Goal: Transaction & Acquisition: Purchase product/service

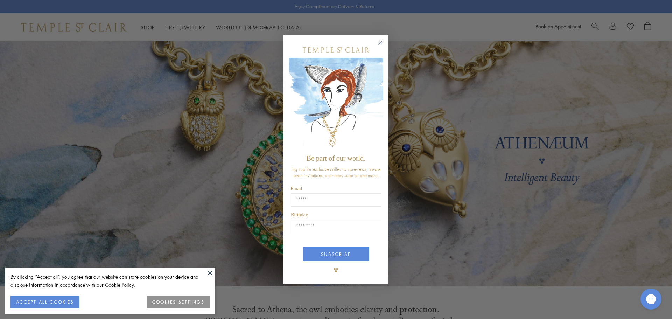
click at [380, 41] on circle "Close dialog" at bounding box center [381, 43] width 8 height 8
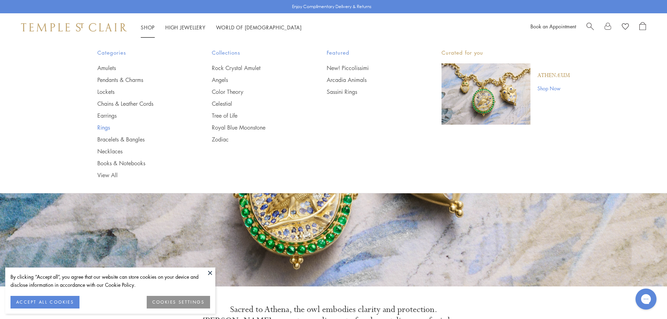
click at [103, 127] on link "Rings" at bounding box center [140, 128] width 87 height 8
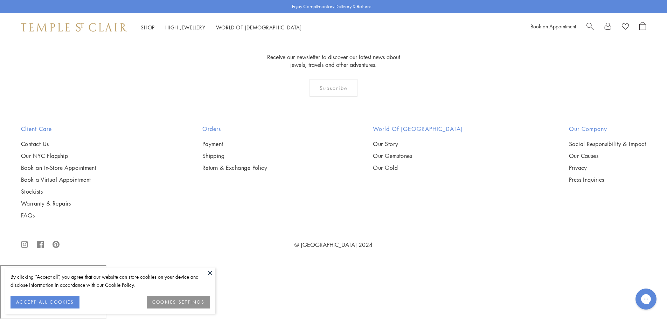
scroll to position [1552, 0]
click at [208, 276] on button at bounding box center [210, 273] width 11 height 11
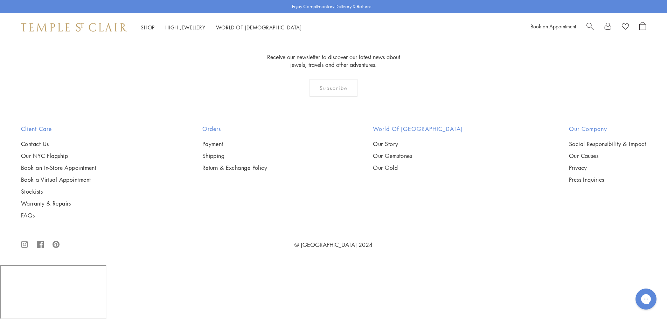
scroll to position [3890, 0]
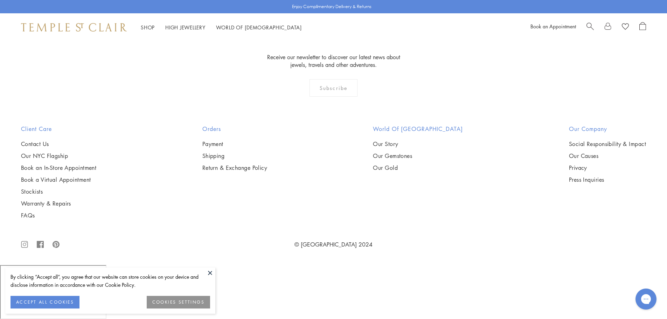
scroll to position [737, 0]
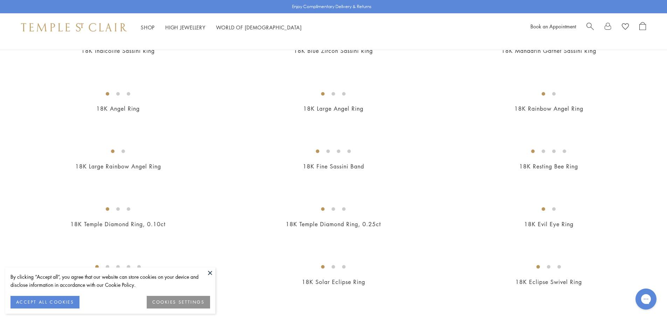
scroll to position [308, 0]
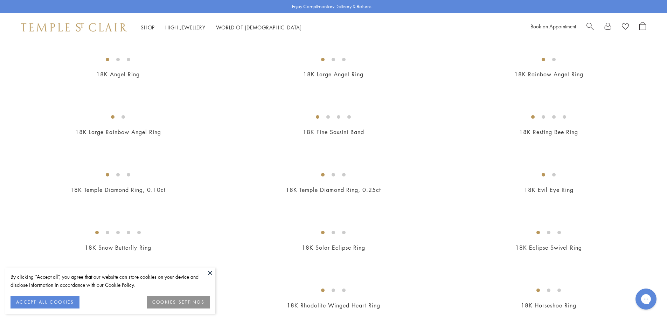
click at [0, 0] on img at bounding box center [0, 0] width 0 height 0
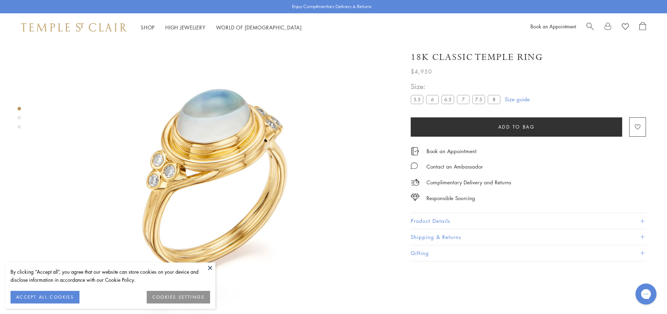
scroll to position [33, 0]
